Goal: Go to known website: Access a specific website the user already knows

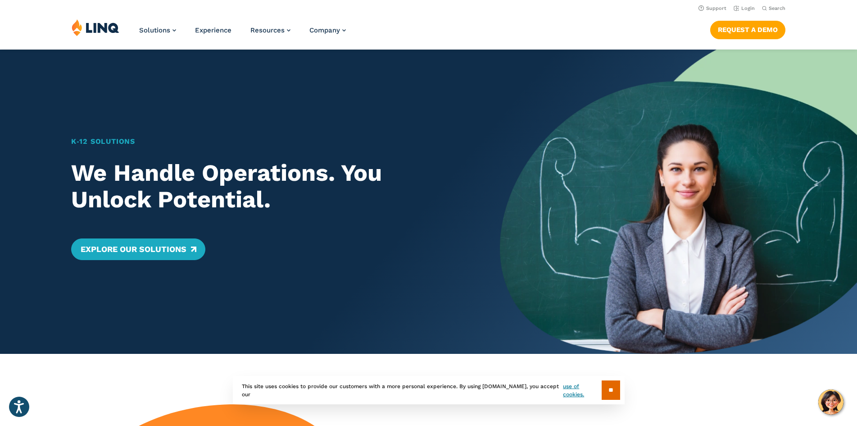
click at [92, 27] on img at bounding box center [96, 27] width 48 height 17
click at [749, 8] on link "Login" at bounding box center [744, 8] width 21 height 6
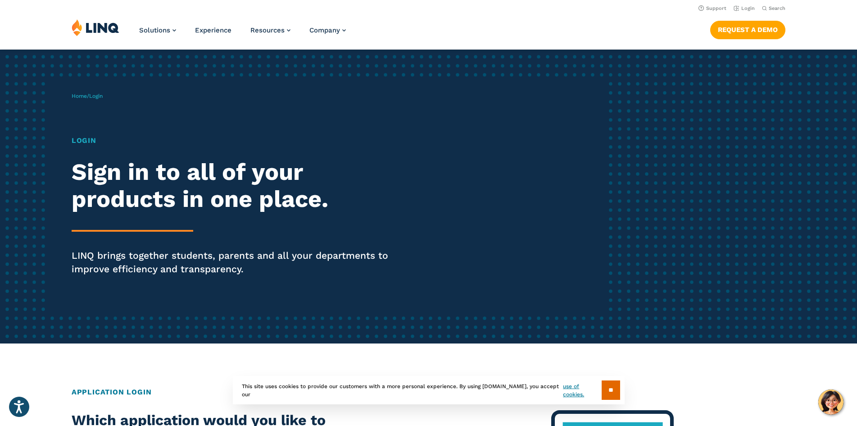
click at [75, 141] on h1 "Login" at bounding box center [237, 140] width 330 height 11
click at [97, 96] on span "Login" at bounding box center [96, 96] width 14 height 6
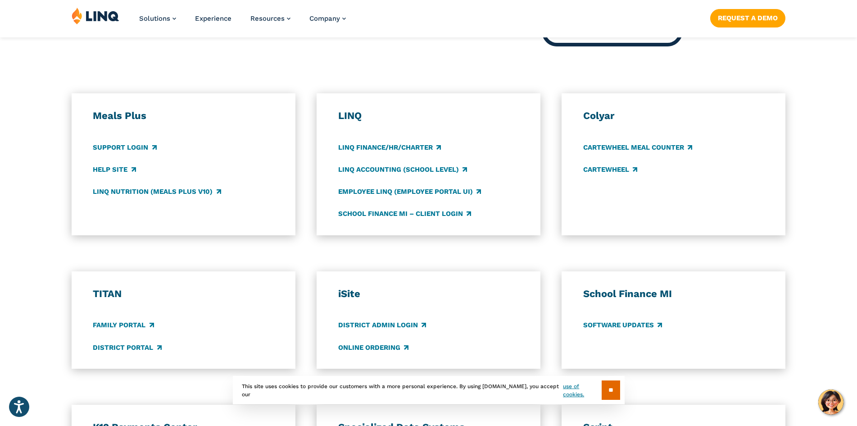
scroll to position [450, 0]
click at [108, 145] on link "Support Login" at bounding box center [124, 147] width 63 height 10
